Goal: Task Accomplishment & Management: Manage account settings

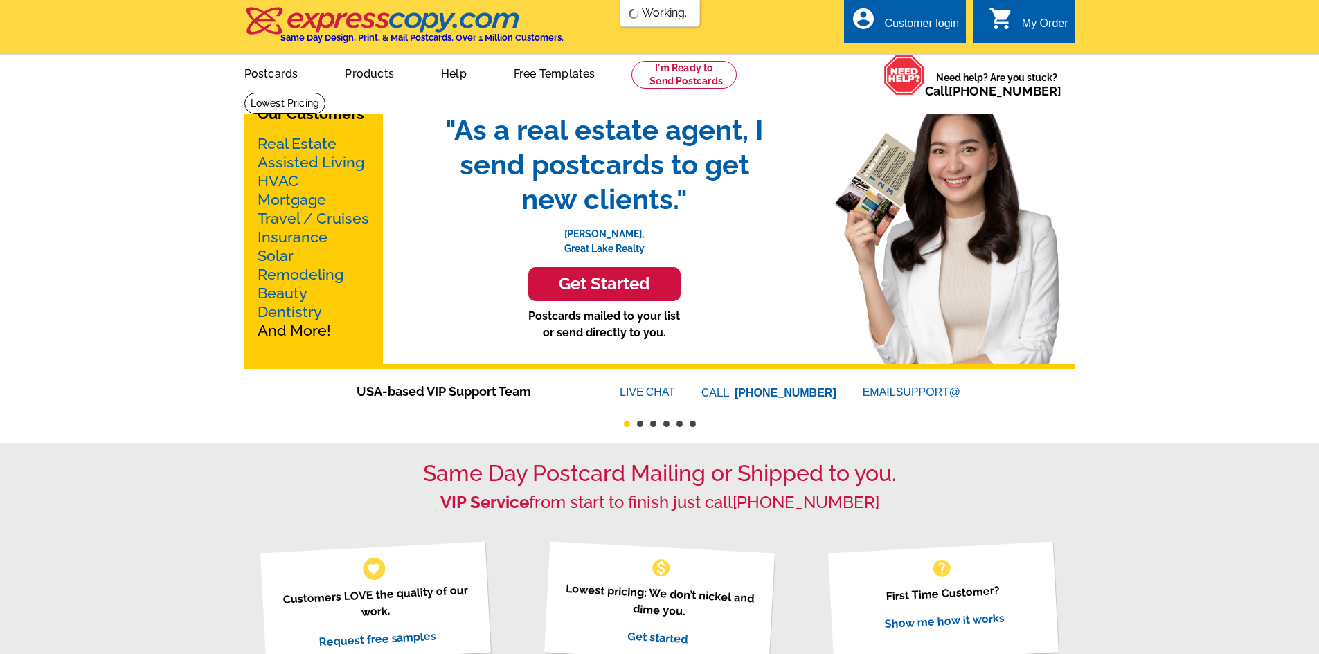
click at [923, 24] on div "Customer login" at bounding box center [921, 26] width 75 height 19
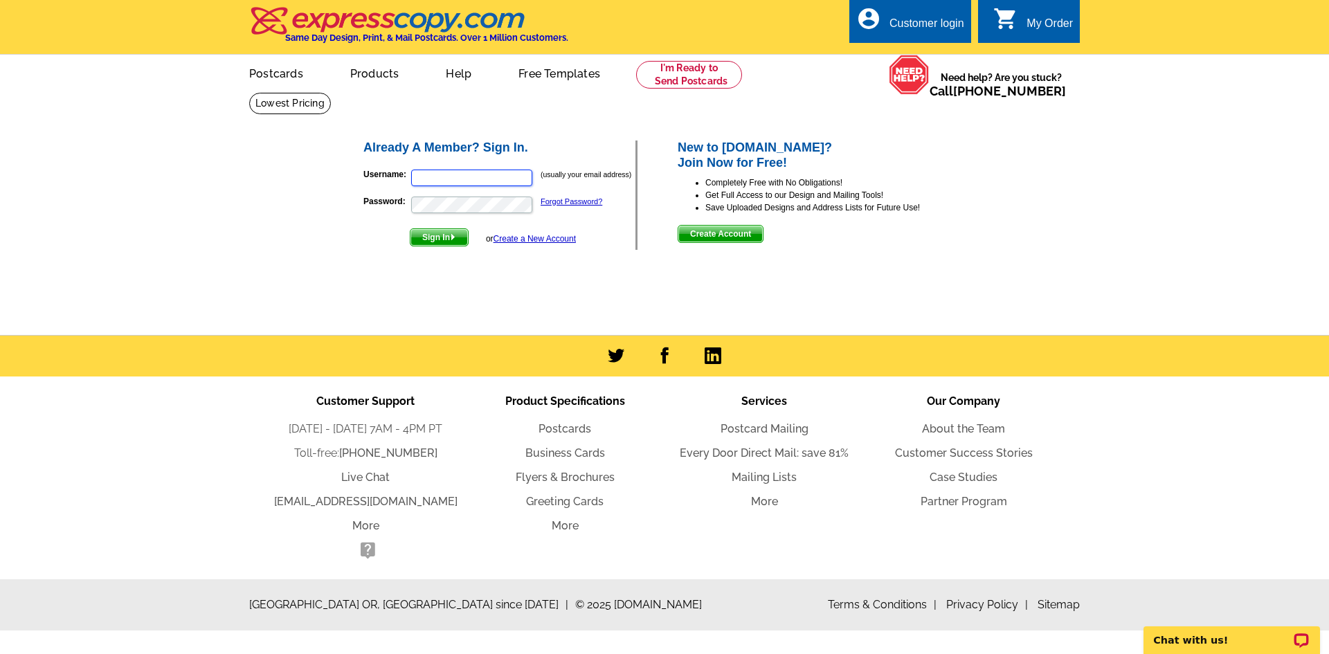
click at [483, 183] on input "Username:" at bounding box center [471, 178] width 121 height 17
drag, startPoint x: 465, startPoint y: 178, endPoint x: 399, endPoint y: 163, distance: 67.4
click at [390, 182] on p "Username: [EMAIL_ADDRESS][DOMAIN_NAME] (usually your email address)" at bounding box center [500, 177] width 272 height 19
type input "[EMAIL_ADDRESS][DOMAIN_NAME]"
click at [410, 229] on button "Sign In" at bounding box center [439, 238] width 59 height 18
